Goal: Communication & Community: Answer question/provide support

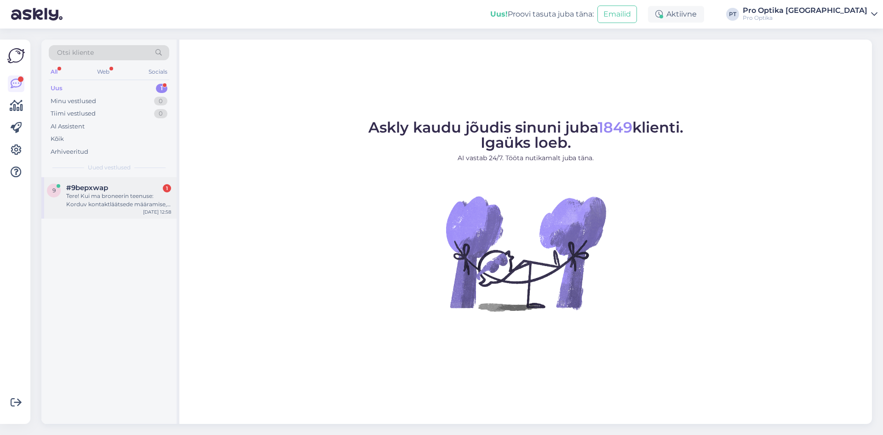
click at [110, 187] on div "#9bepxwap 1" at bounding box center [118, 187] width 105 height 8
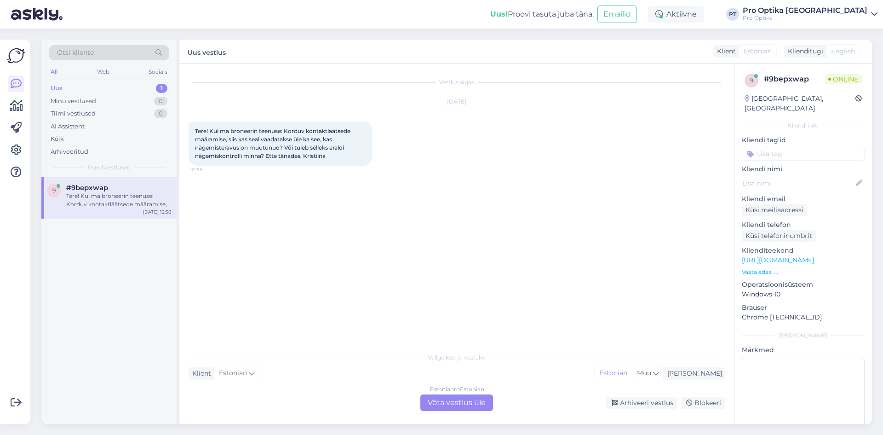
click at [432, 400] on div "Estonian to Estonian Võta vestlus üle" at bounding box center [456, 402] width 73 height 17
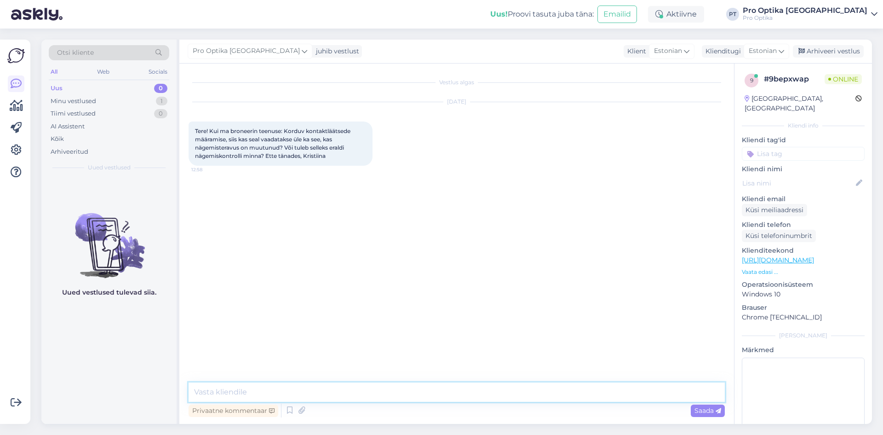
click at [258, 387] on textarea at bounding box center [457, 391] width 536 height 19
type textarea "Tere! Jah, vaadatakse üle ka nägemisteravus."
click at [117, 310] on div "Uued vestlused tulevad siia." at bounding box center [108, 300] width 135 height 246
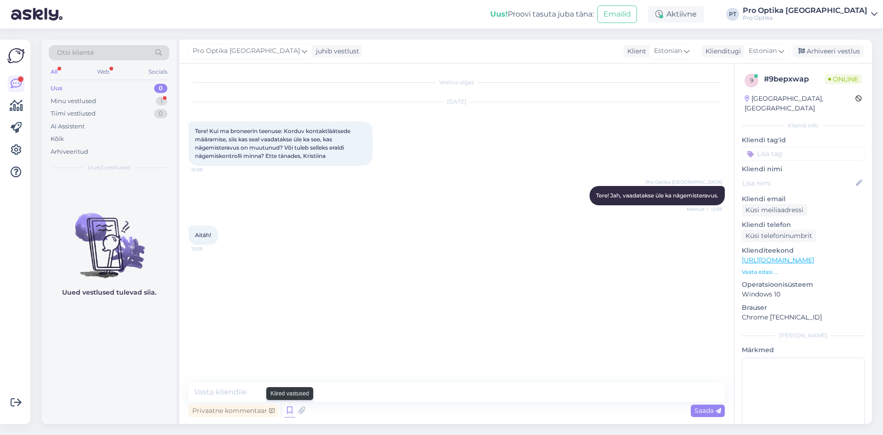
click at [293, 413] on icon at bounding box center [289, 410] width 11 height 14
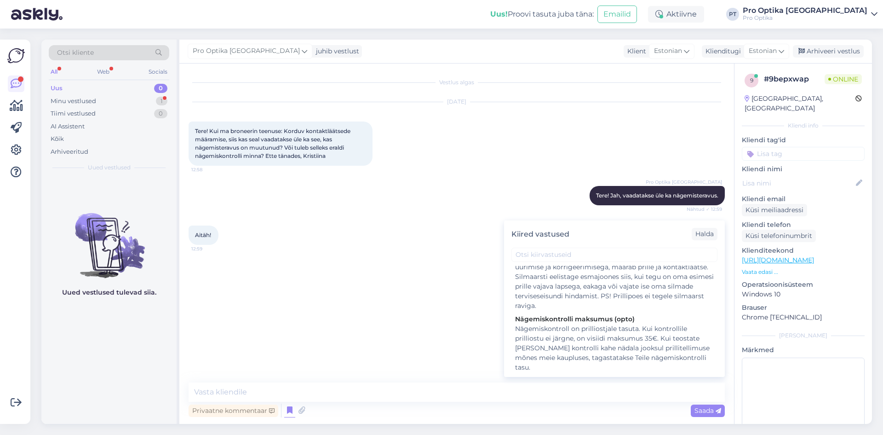
scroll to position [276, 0]
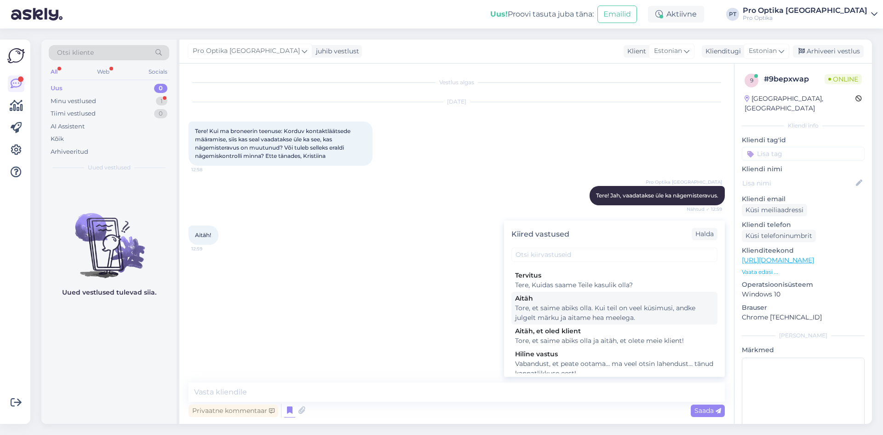
click at [561, 322] on div "Tore, et saime abiks olla. Kui teil on veel küsimusi, andke julgelt märku ja ai…" at bounding box center [614, 312] width 199 height 19
type textarea "Tore, et saime abiks olla. Kui teil on veel küsimusi, andke julgelt märku ja ai…"
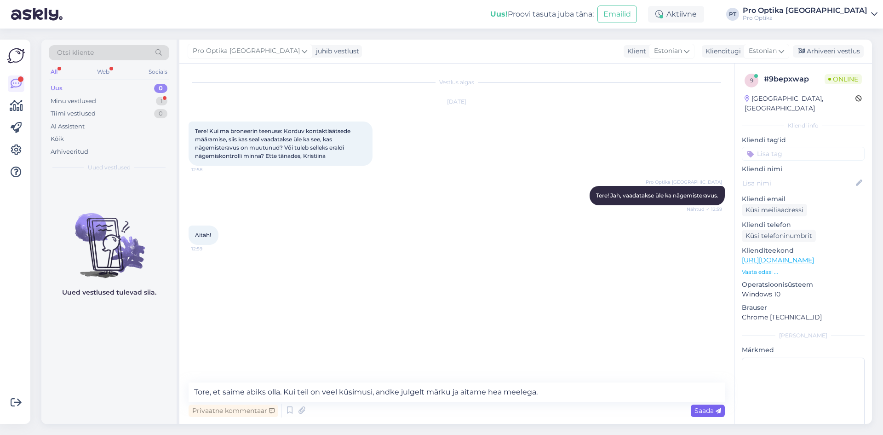
click at [712, 416] on div "Saada" at bounding box center [708, 410] width 34 height 12
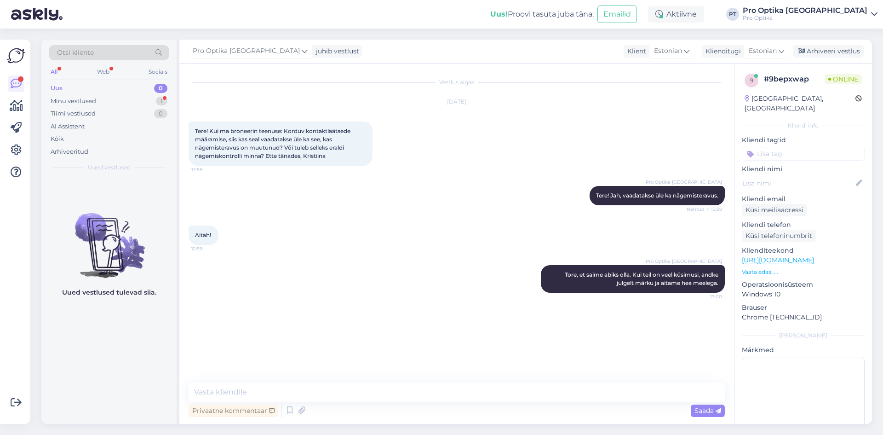
click at [114, 76] on div "All Web Socials" at bounding box center [109, 73] width 120 height 14
click at [106, 73] on div "Web" at bounding box center [103, 72] width 16 height 12
click at [85, 194] on div "Uued vestlused tulevad siia." at bounding box center [108, 300] width 135 height 246
